Goal: Complete application form: Complete application form

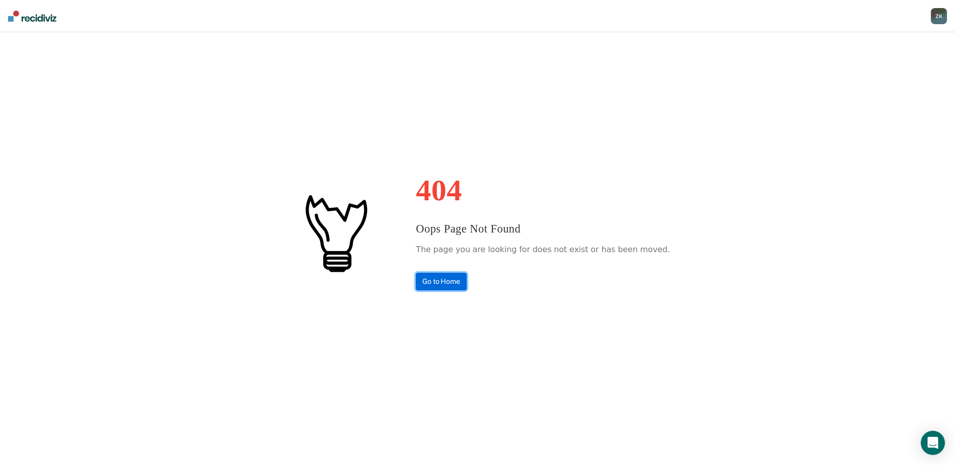
click at [467, 278] on link "Go to Home" at bounding box center [441, 282] width 51 height 18
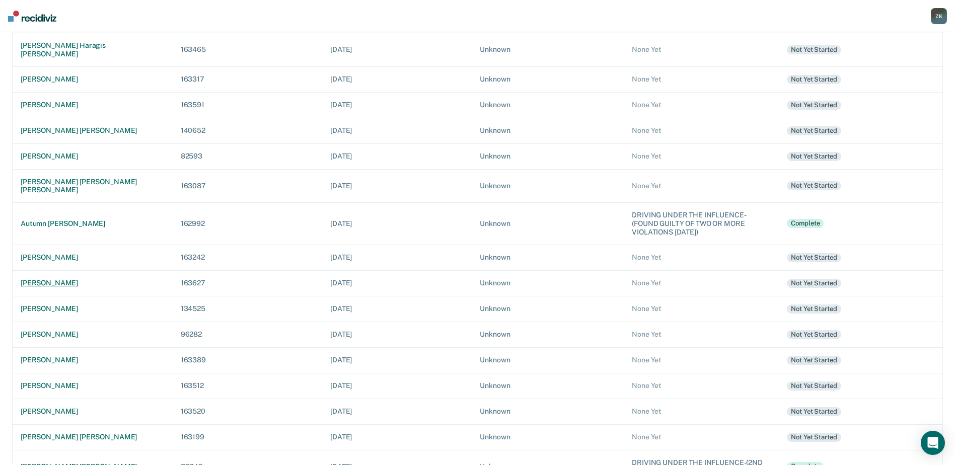
scroll to position [201, 0]
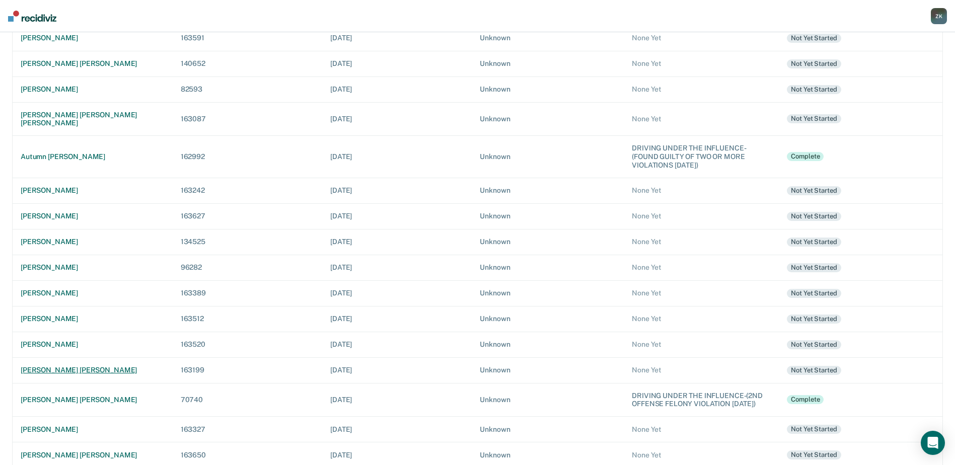
click at [70, 366] on div "[PERSON_NAME] [PERSON_NAME]" at bounding box center [93, 370] width 144 height 9
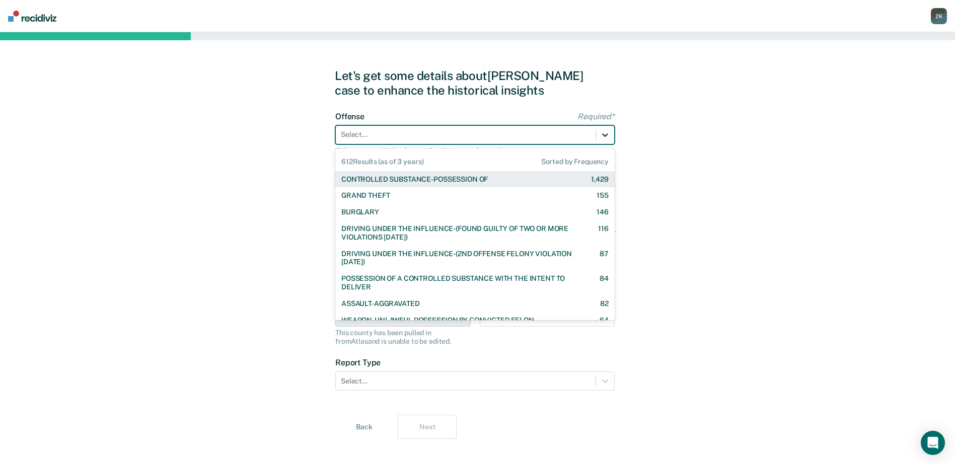
click at [606, 133] on icon at bounding box center [605, 135] width 10 height 10
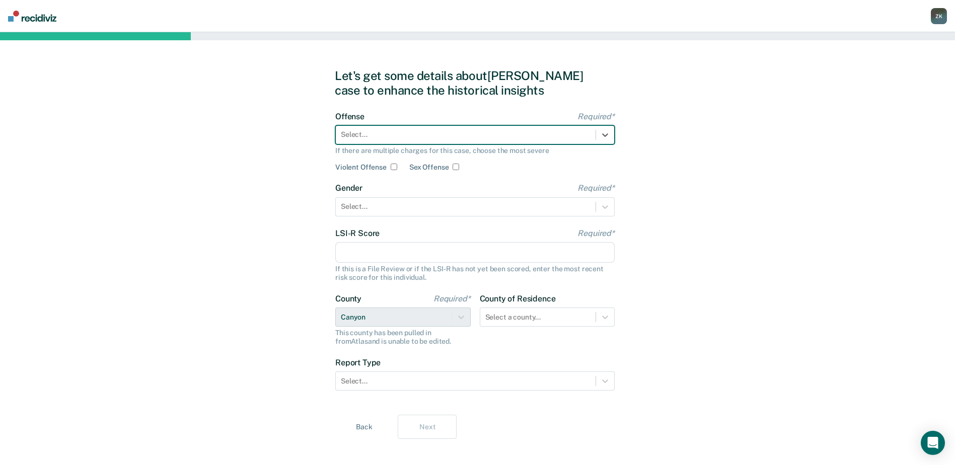
click at [581, 136] on div at bounding box center [466, 134] width 250 height 11
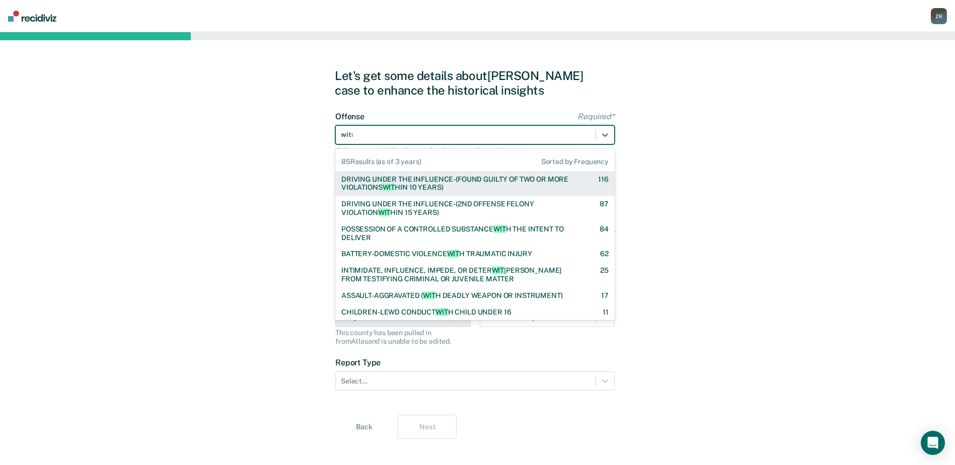
type input "witne"
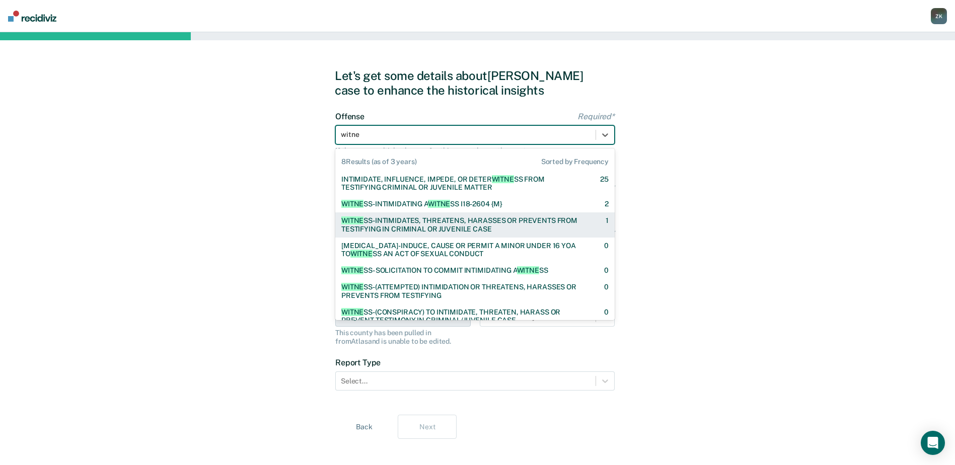
click at [468, 222] on div "WITNE SS-INTIMIDATES, THREATENS, HARASSES OR PREVENTS FROM TESTIFYING IN CRIMIN…" at bounding box center [464, 224] width 247 height 17
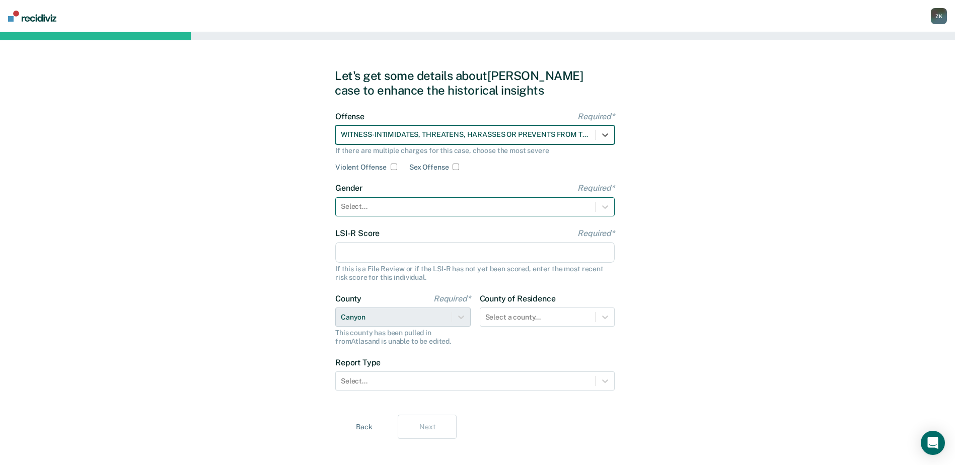
click at [466, 212] on div "Select..." at bounding box center [466, 206] width 260 height 15
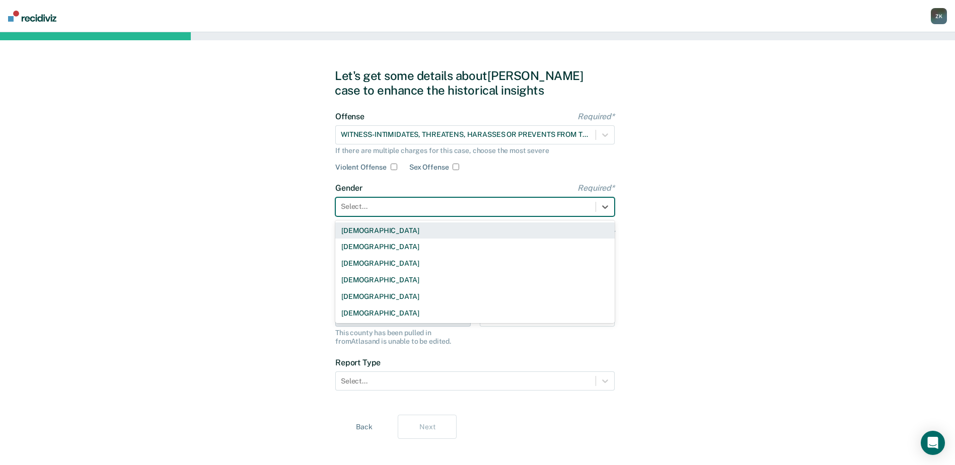
click at [463, 231] on div "[DEMOGRAPHIC_DATA]" at bounding box center [474, 231] width 279 height 17
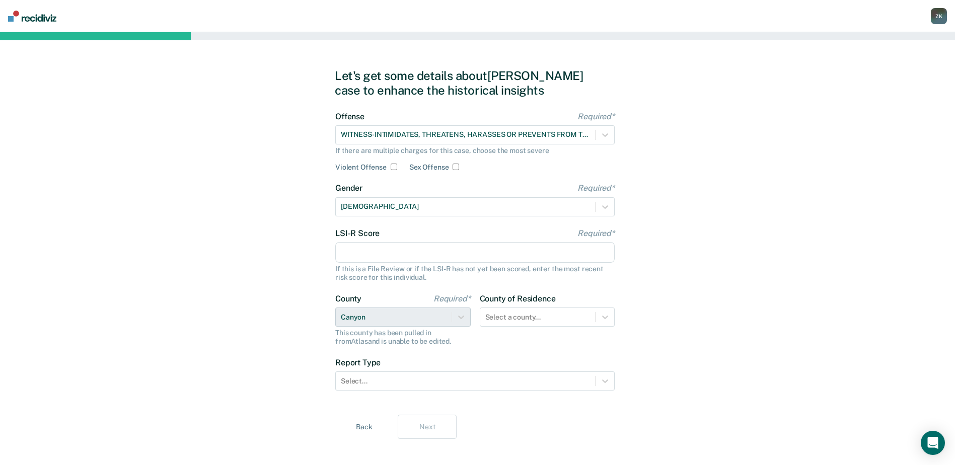
click at [372, 250] on input "LSI-R Score Required*" at bounding box center [474, 252] width 279 height 21
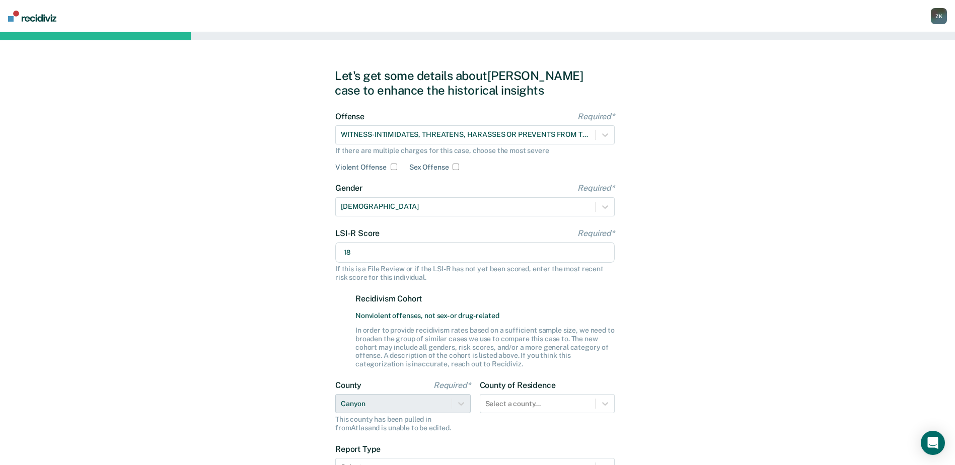
type input "18"
click at [697, 312] on div "Let's get some details about [PERSON_NAME] case to enhance the historical insig…" at bounding box center [477, 297] width 955 height 530
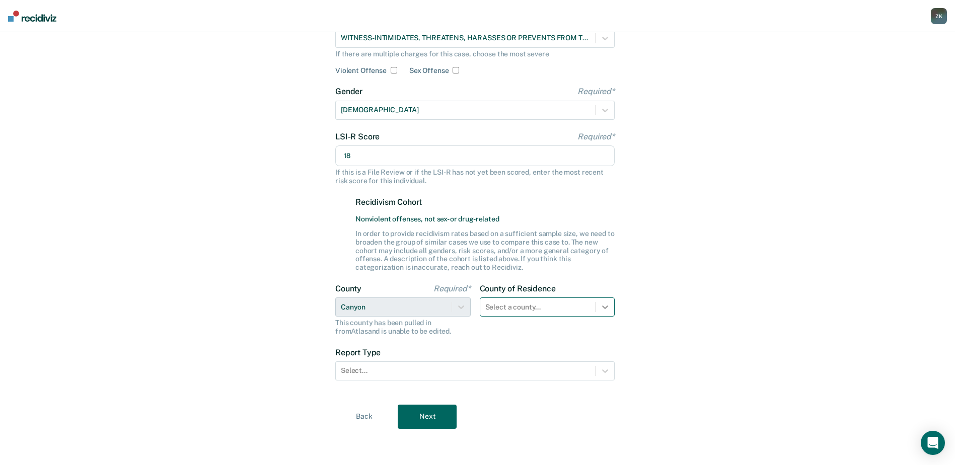
click at [604, 317] on div "Select a county..." at bounding box center [547, 307] width 135 height 19
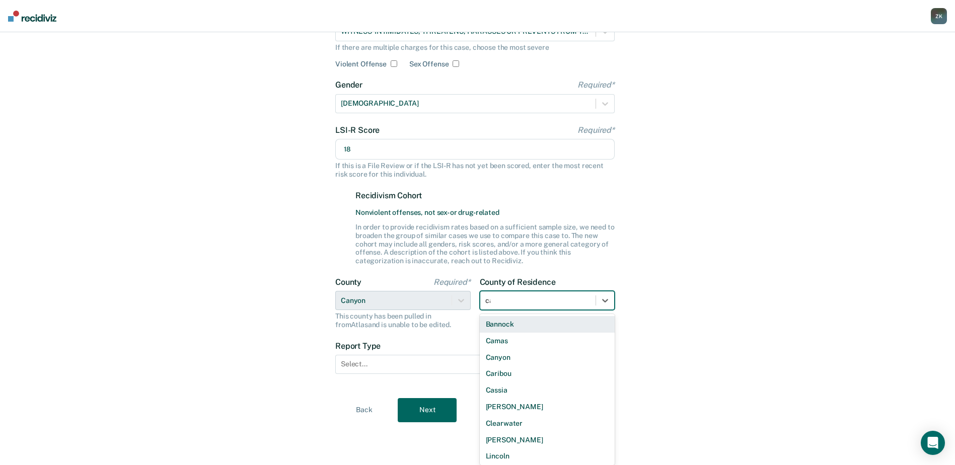
scroll to position [97, 0]
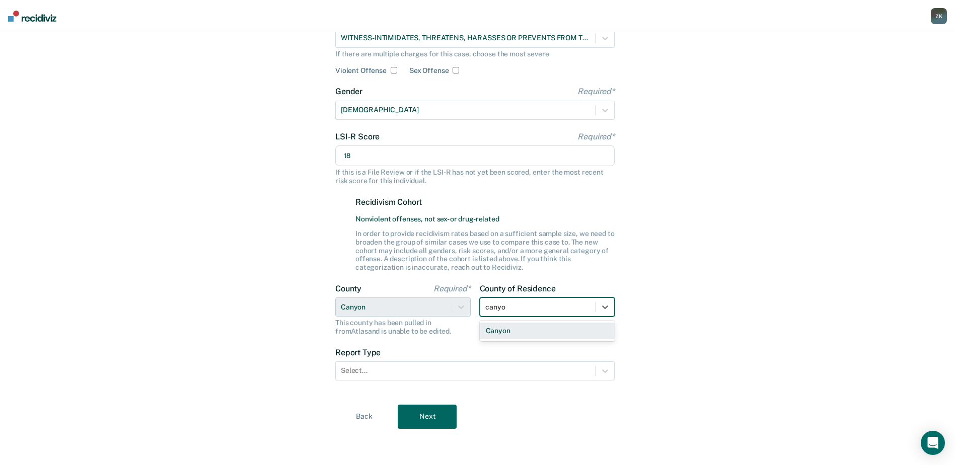
type input "canyon"
click at [570, 325] on div "Canyon" at bounding box center [547, 331] width 135 height 17
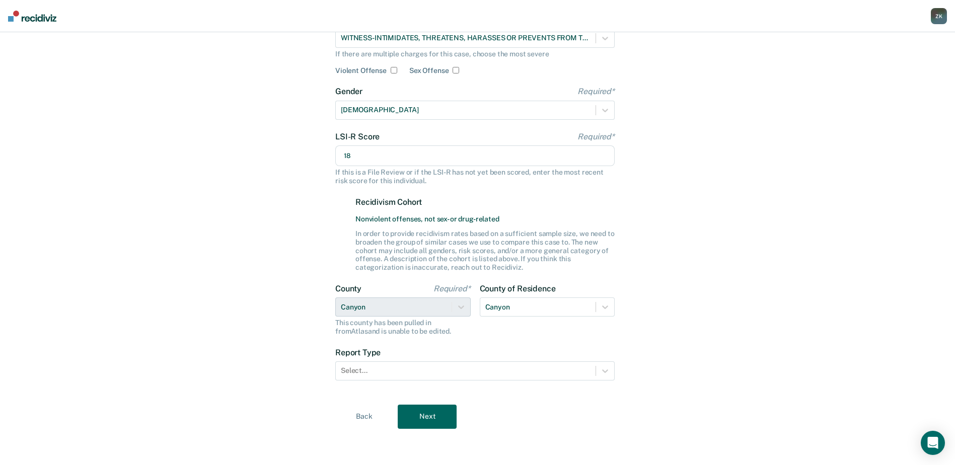
click at [542, 381] on form "Offense Required* WITNESS-INTIMIDATES, THREATENS, HARASSES OR PREVENTS FROM TES…" at bounding box center [474, 204] width 279 height 378
click at [548, 375] on div at bounding box center [466, 371] width 250 height 11
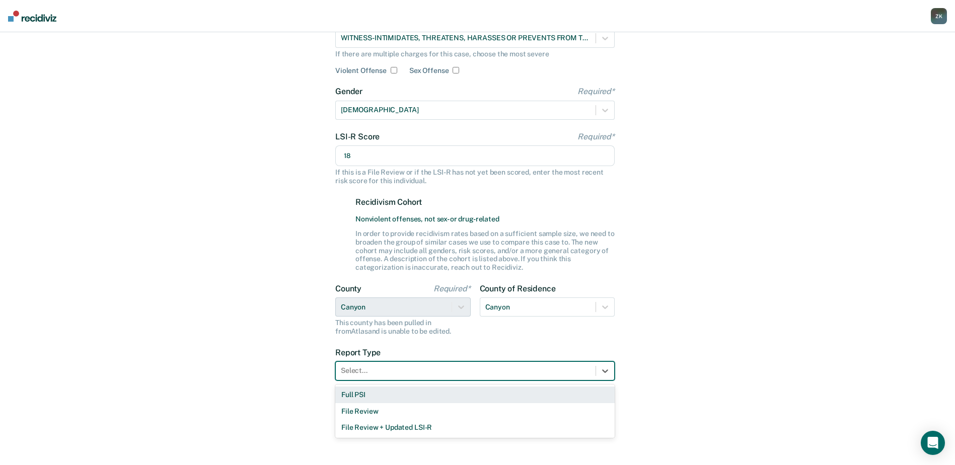
click at [476, 395] on div "Full PSI" at bounding box center [474, 395] width 279 height 17
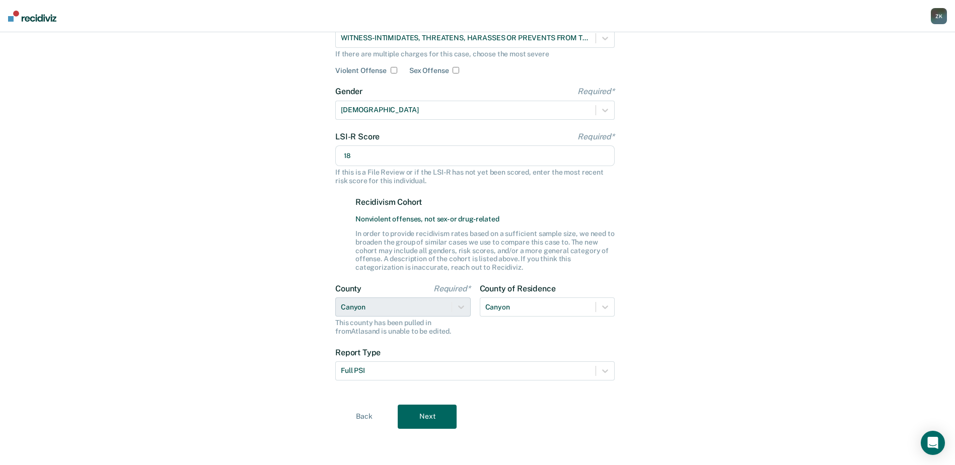
click at [428, 415] on button "Next" at bounding box center [427, 417] width 59 height 24
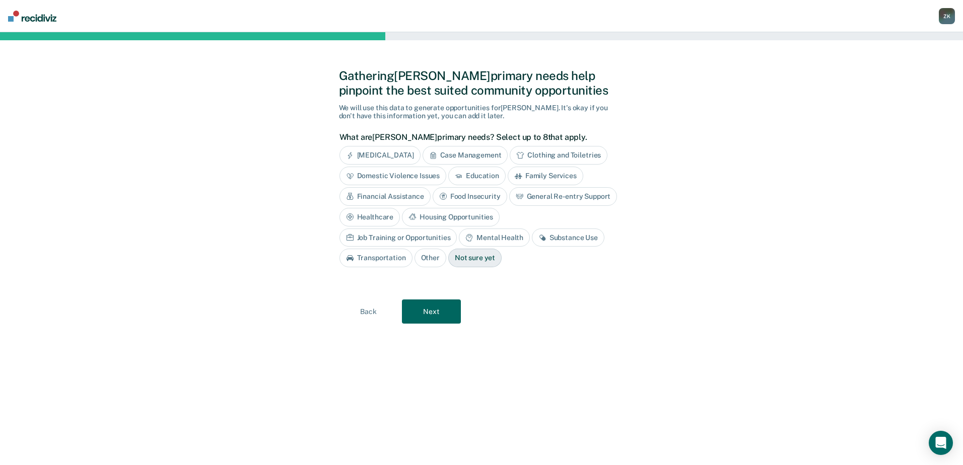
click at [409, 179] on div "Domestic Violence Issues" at bounding box center [392, 176] width 107 height 19
click at [404, 156] on div "[MEDICAL_DATA]" at bounding box center [379, 155] width 81 height 19
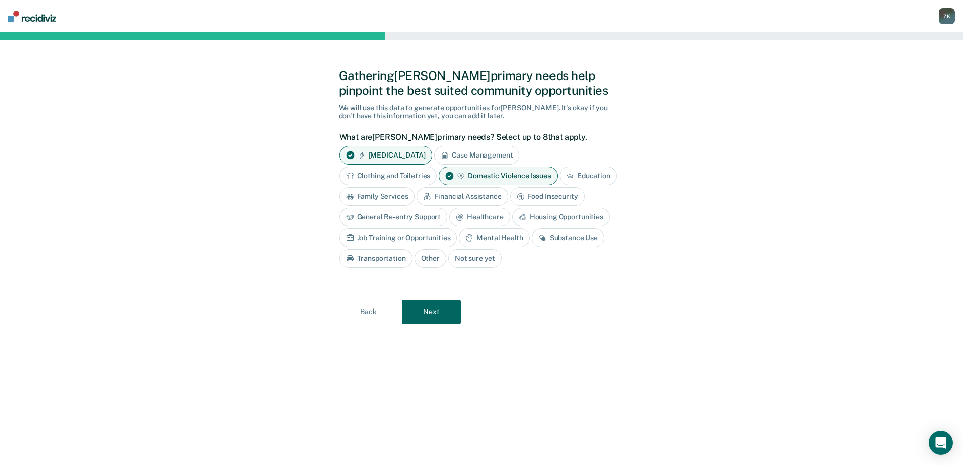
click at [569, 238] on div "Substance Use" at bounding box center [568, 238] width 72 height 19
click at [444, 306] on button "Next" at bounding box center [431, 312] width 59 height 24
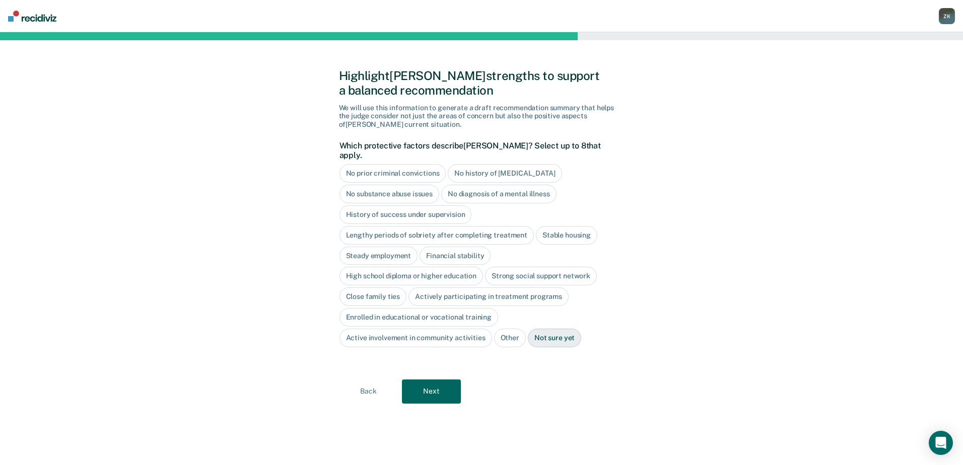
click at [569, 226] on div "Stable housing" at bounding box center [566, 235] width 61 height 19
click at [382, 247] on div "Steady employment" at bounding box center [378, 256] width 79 height 19
click at [477, 247] on div "Financial stability" at bounding box center [466, 256] width 71 height 19
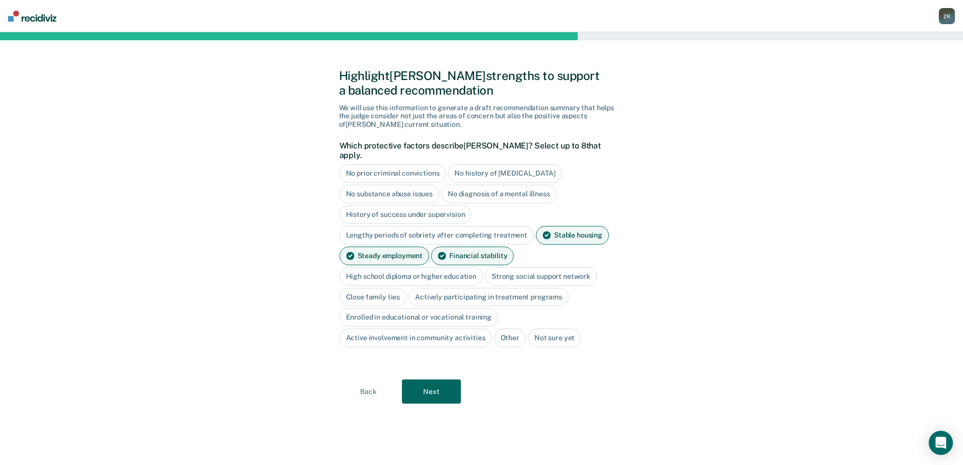
click at [446, 386] on button "Next" at bounding box center [431, 392] width 59 height 24
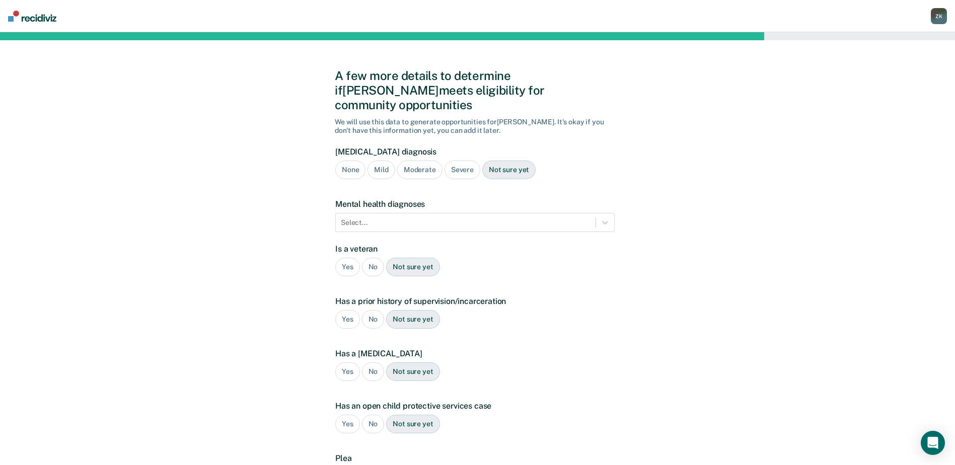
click at [506, 161] on div "Not sure yet" at bounding box center [508, 170] width 53 height 19
click at [606, 217] on icon at bounding box center [605, 222] width 10 height 10
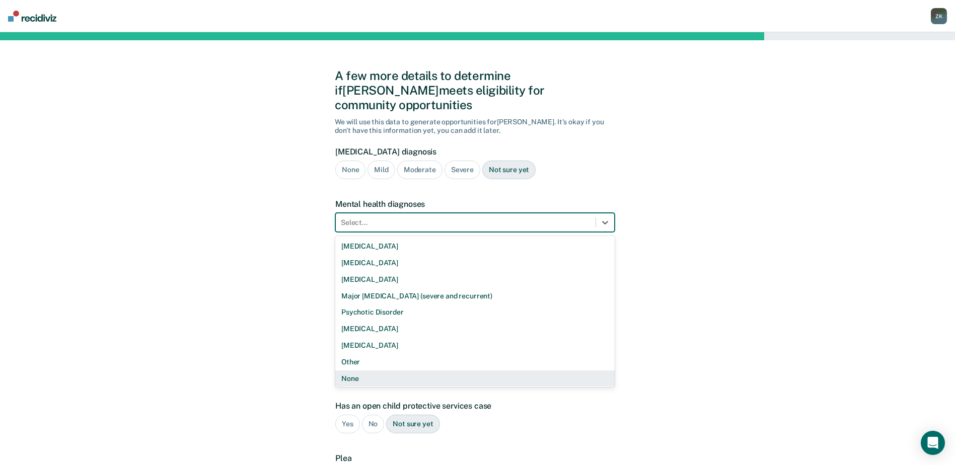
click at [473, 371] on div "None" at bounding box center [474, 379] width 279 height 17
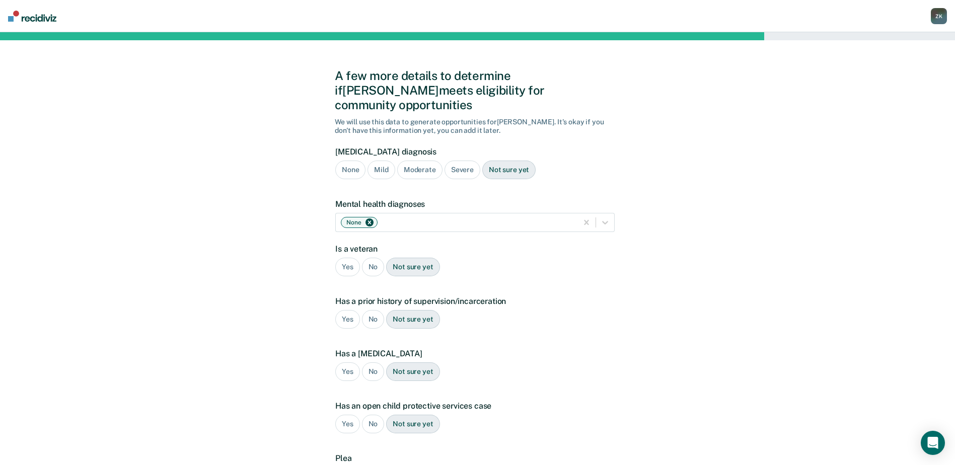
click at [375, 258] on div "No" at bounding box center [373, 267] width 23 height 19
click at [342, 310] on div "Yes" at bounding box center [347, 319] width 25 height 19
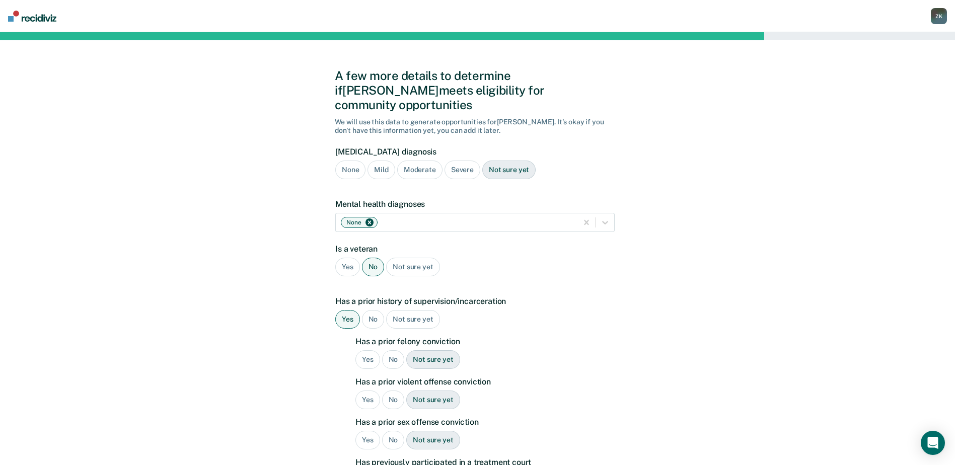
click at [369, 350] on div "Yes" at bounding box center [367, 359] width 25 height 19
click at [372, 391] on div "Yes" at bounding box center [367, 400] width 25 height 19
click at [390, 431] on div "No" at bounding box center [393, 440] width 23 height 19
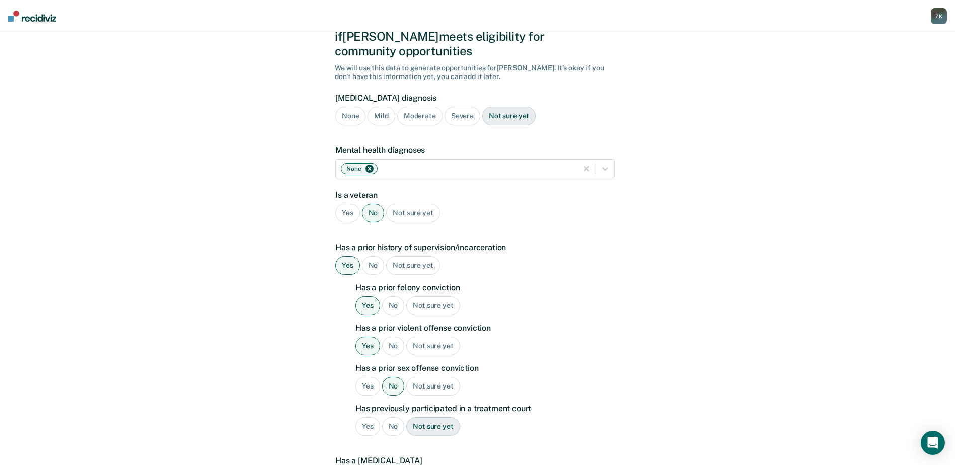
scroll to position [101, 0]
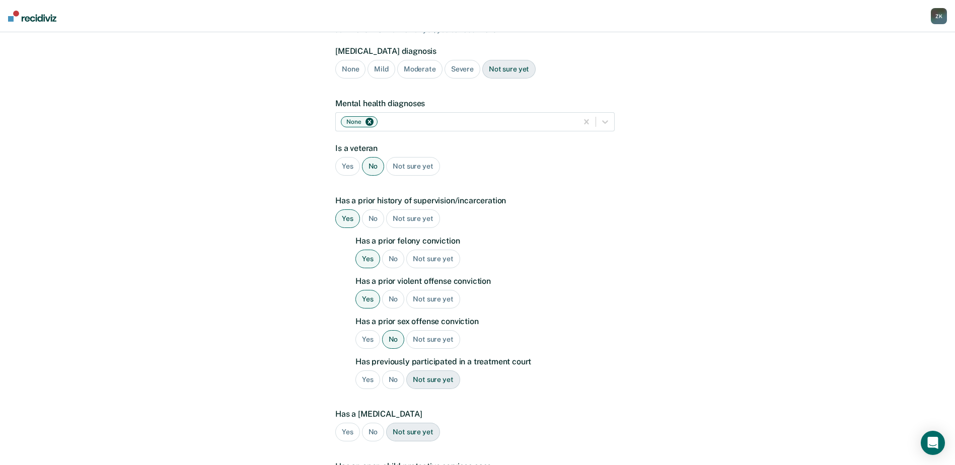
click at [426, 371] on div "Not sure yet" at bounding box center [432, 380] width 53 height 19
click at [369, 423] on div "No" at bounding box center [373, 432] width 23 height 19
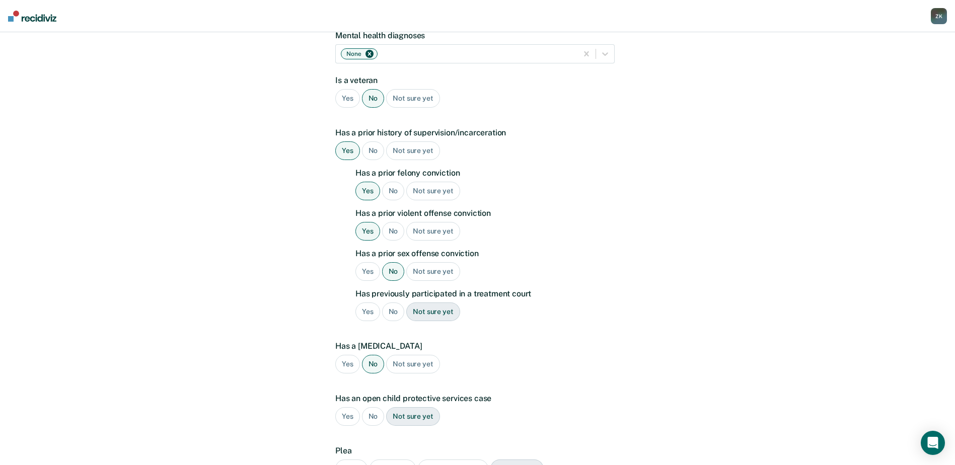
scroll to position [201, 0]
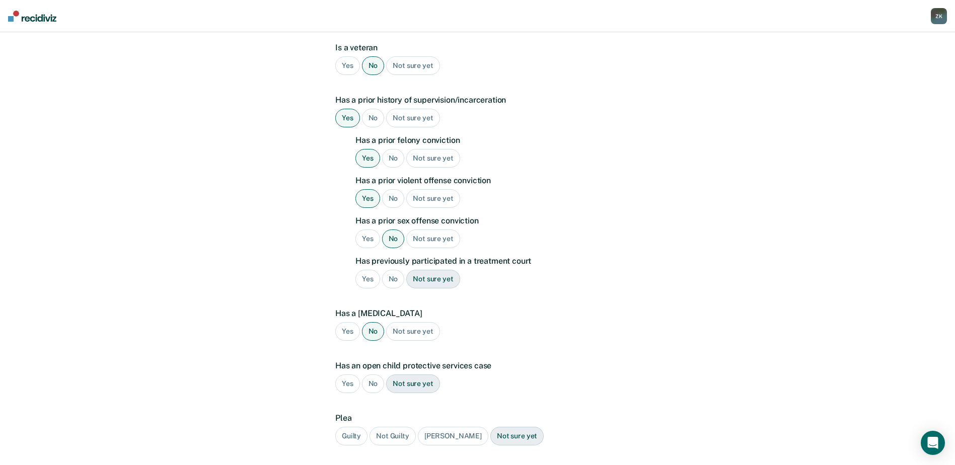
click at [373, 375] on div "No" at bounding box center [373, 384] width 23 height 19
click at [353, 427] on div "Guilty" at bounding box center [351, 436] width 32 height 19
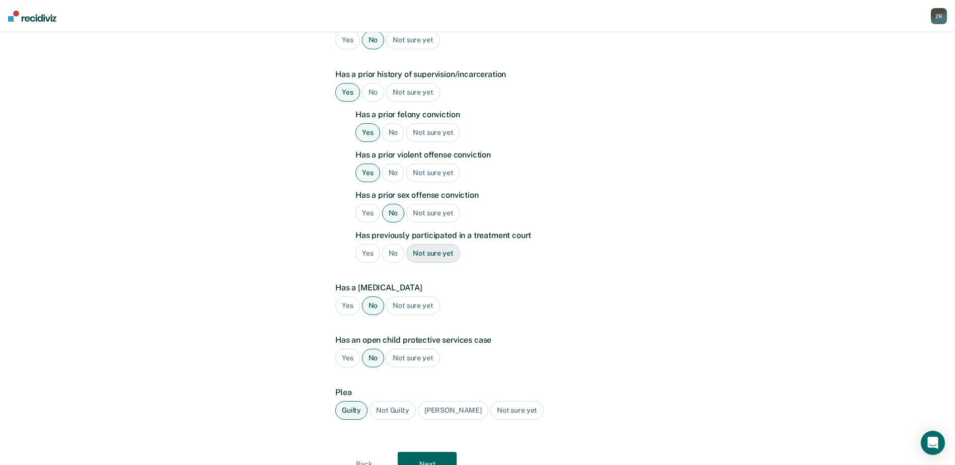
scroll to position [260, 0]
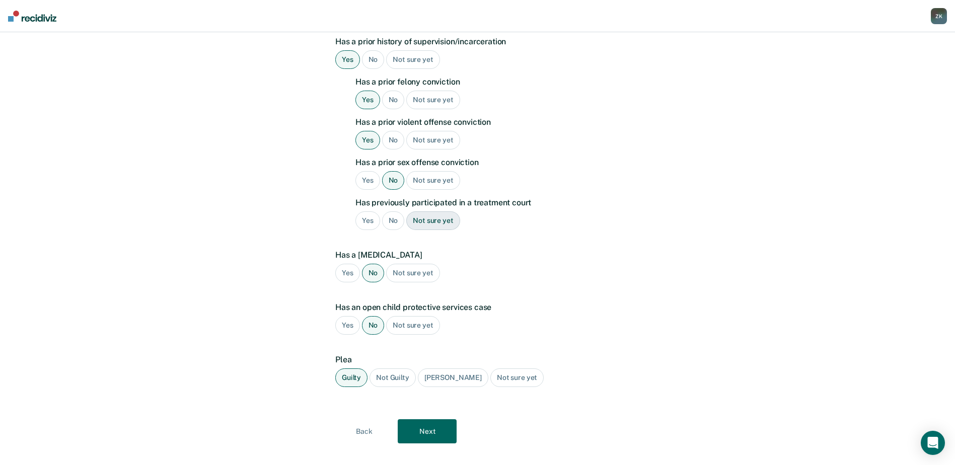
click at [424, 420] on button "Next" at bounding box center [427, 431] width 59 height 24
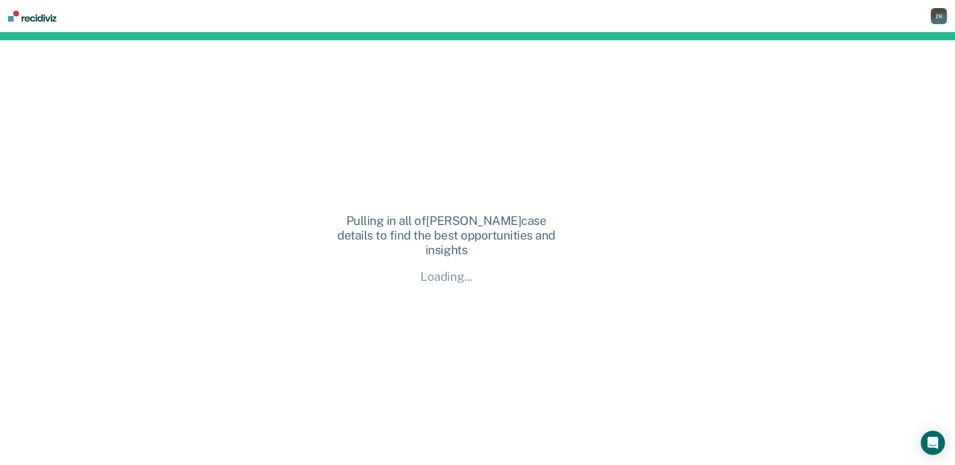
scroll to position [0, 0]
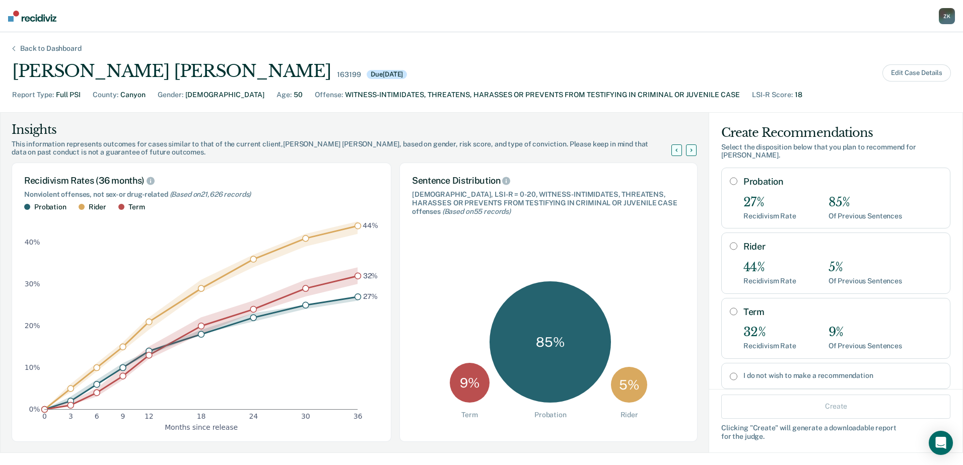
click at [729, 373] on input "I do not wish to make a recommendation" at bounding box center [733, 377] width 8 height 8
radio input "true"
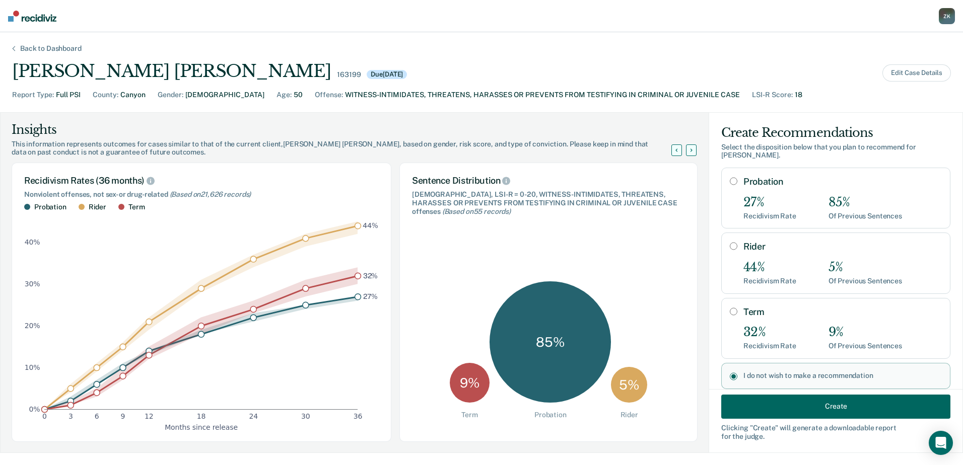
click at [827, 405] on button "Create" at bounding box center [835, 406] width 229 height 24
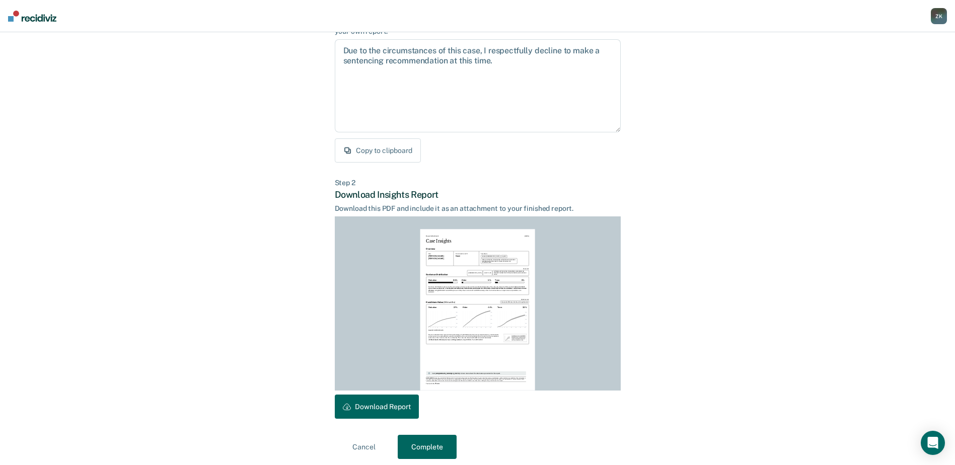
scroll to position [109, 0]
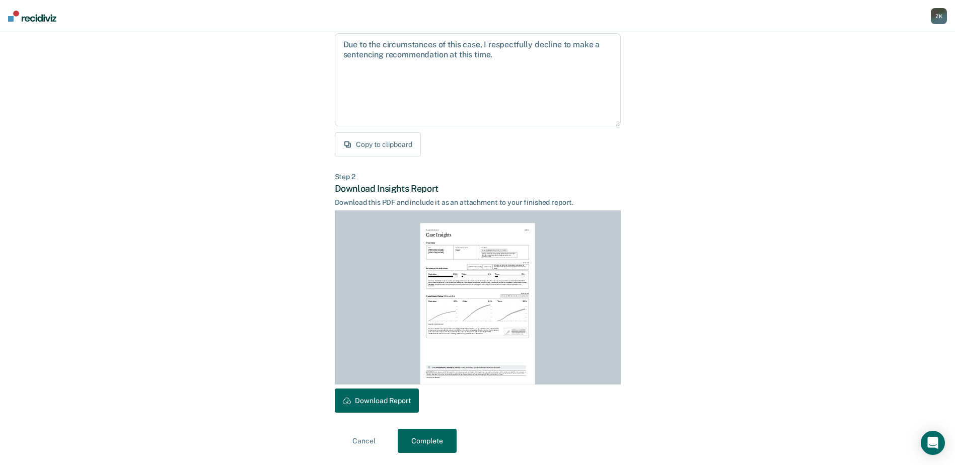
click at [395, 404] on button "Download Report" at bounding box center [377, 401] width 84 height 24
click at [418, 436] on button "Complete" at bounding box center [427, 441] width 59 height 24
